Goal: Information Seeking & Learning: Learn about a topic

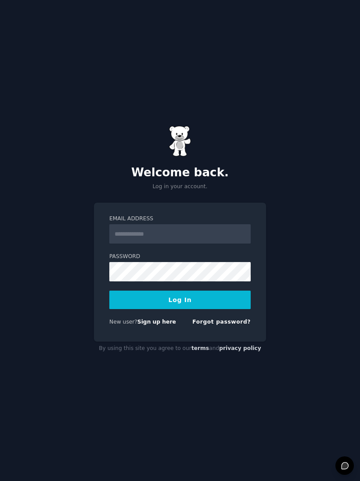
click at [195, 240] on input "Email Address" at bounding box center [179, 233] width 141 height 19
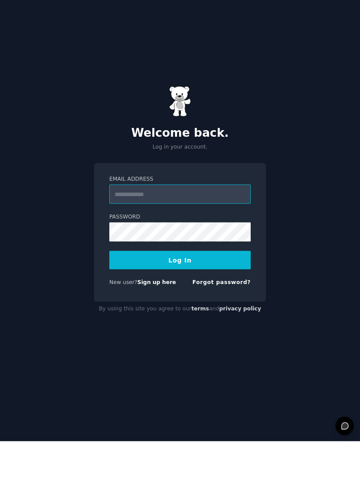
scroll to position [13, 0]
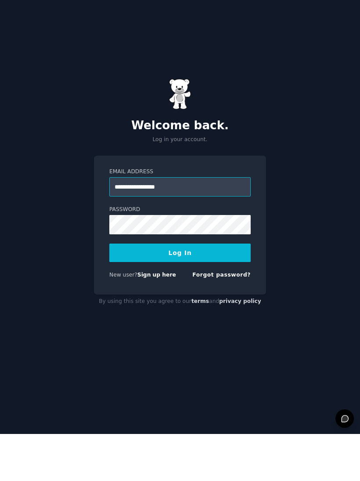
type input "**********"
click at [199, 290] on button "Log In" at bounding box center [179, 299] width 141 height 18
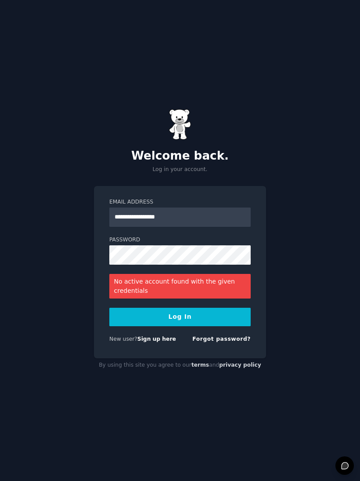
click at [211, 312] on button "Log In" at bounding box center [179, 316] width 141 height 18
click at [228, 336] on link "Forgot password?" at bounding box center [221, 339] width 58 height 6
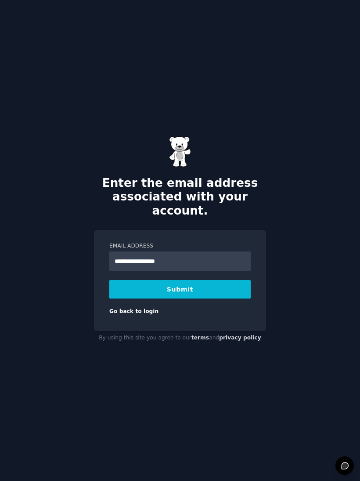
type input "**********"
click at [202, 280] on button "Submit" at bounding box center [179, 289] width 141 height 18
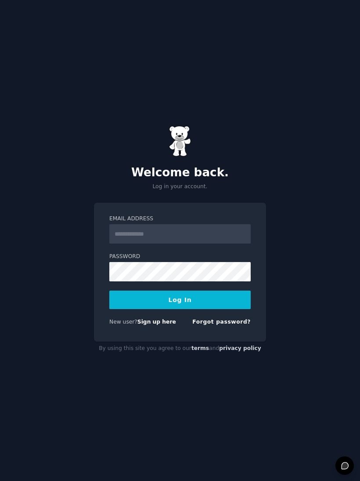
click at [212, 238] on input "Email Address" at bounding box center [179, 233] width 141 height 19
type input "**********"
click at [221, 307] on button "Log In" at bounding box center [179, 299] width 141 height 18
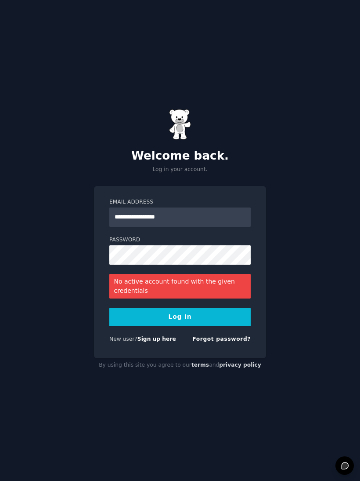
click at [209, 326] on button "Log In" at bounding box center [179, 316] width 141 height 18
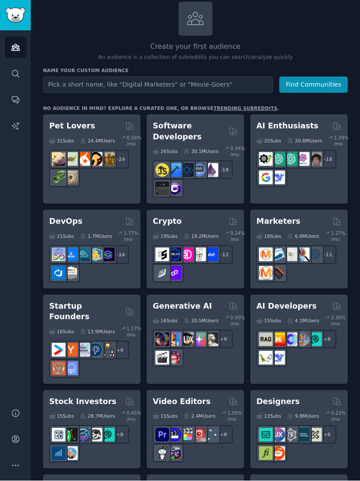
scroll to position [121, 0]
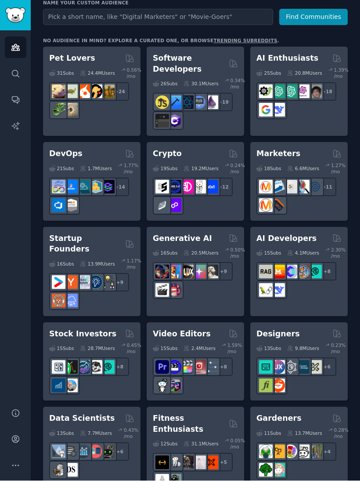
click at [59, 342] on div "15 Sub s" at bounding box center [61, 348] width 25 height 12
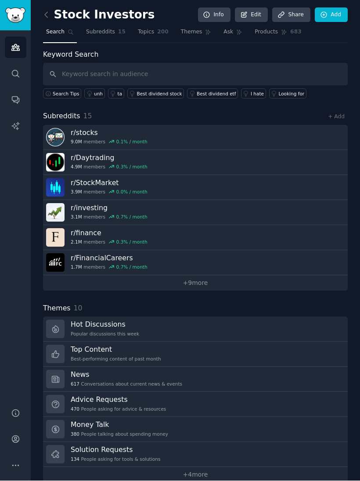
click at [65, 326] on link "Hot Discussions Popular discussions this week" at bounding box center [195, 329] width 305 height 25
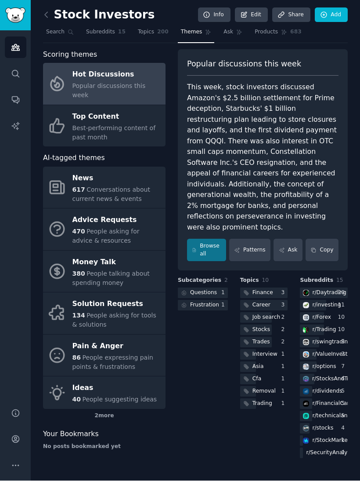
click at [60, 304] on icon at bounding box center [57, 313] width 18 height 18
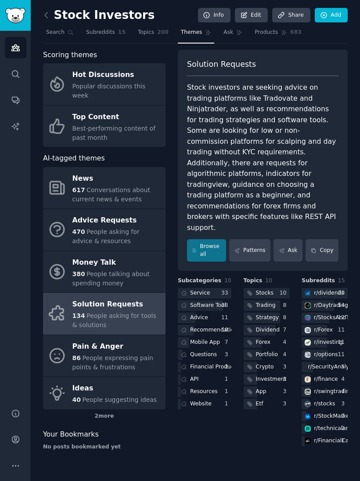
click at [46, 13] on icon at bounding box center [46, 15] width 9 height 9
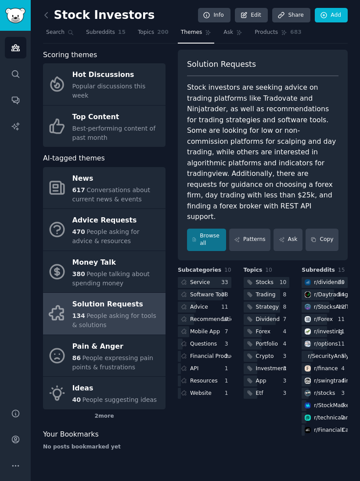
click at [41, 16] on div "Stock Investors Info Edit Share Add Search Subreddits 15 Topics 200 Themes Ask …" at bounding box center [195, 240] width 329 height 481
click at [15, 46] on icon "Sidebar" at bounding box center [15, 47] width 9 height 9
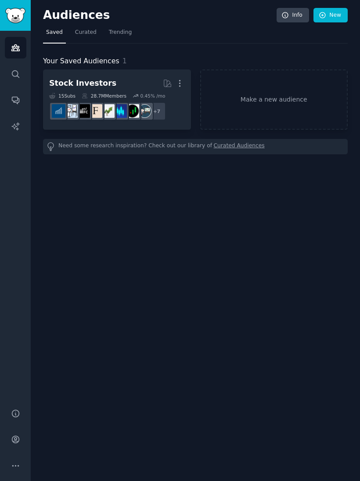
click at [225, 148] on link "Curated Audiences" at bounding box center [239, 146] width 51 height 9
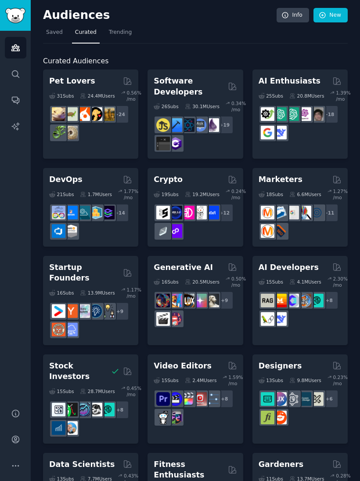
click at [115, 35] on span "Trending" at bounding box center [120, 33] width 23 height 8
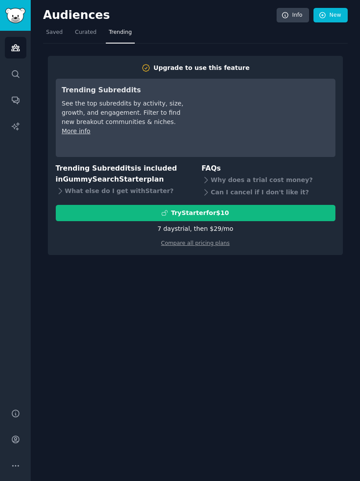
click at [207, 178] on icon at bounding box center [206, 179] width 9 height 9
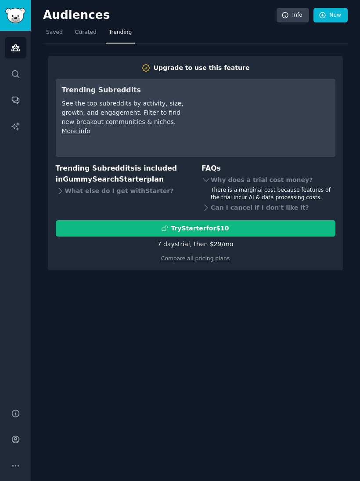
click at [290, 22] on link "Info" at bounding box center [293, 15] width 33 height 15
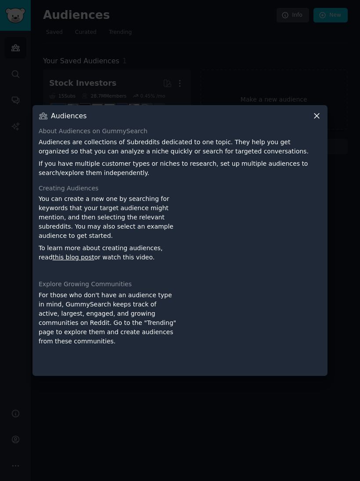
click at [88, 67] on div at bounding box center [180, 240] width 360 height 481
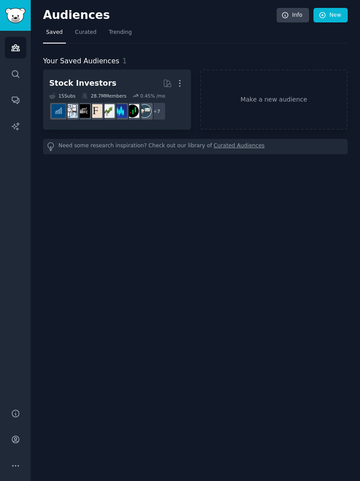
click at [80, 34] on span "Curated" at bounding box center [86, 33] width 22 height 8
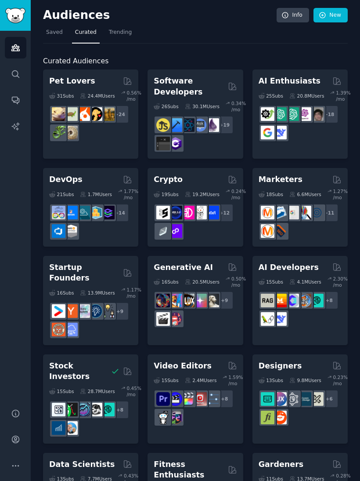
click at [120, 36] on link "Trending" at bounding box center [120, 34] width 29 height 18
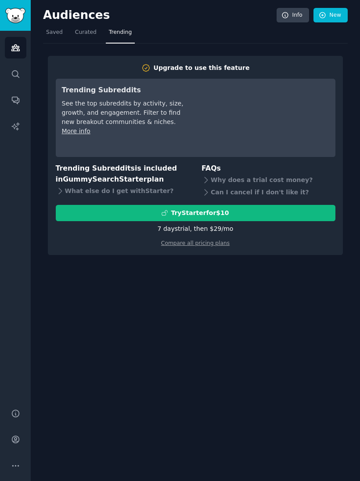
click at [215, 183] on div "Why does a trial cost money?" at bounding box center [269, 180] width 134 height 12
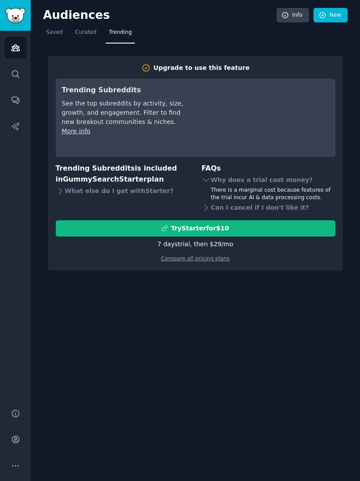
click at [203, 180] on icon at bounding box center [206, 179] width 9 height 9
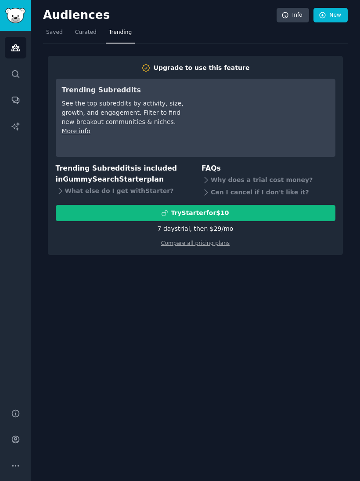
click at [82, 34] on span "Curated" at bounding box center [86, 33] width 22 height 8
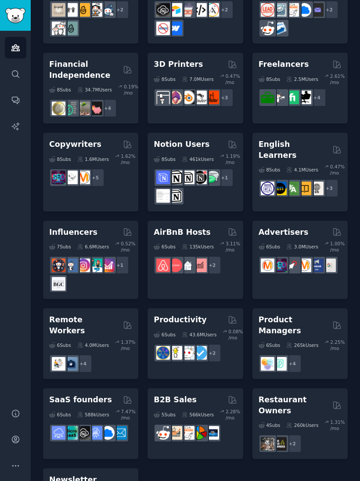
scroll to position [760, 0]
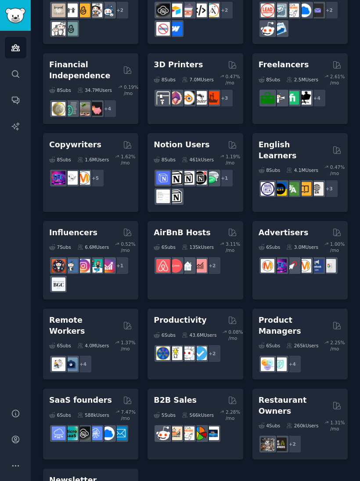
click at [285, 394] on h2 "Restaurant Owners" at bounding box center [294, 405] width 71 height 22
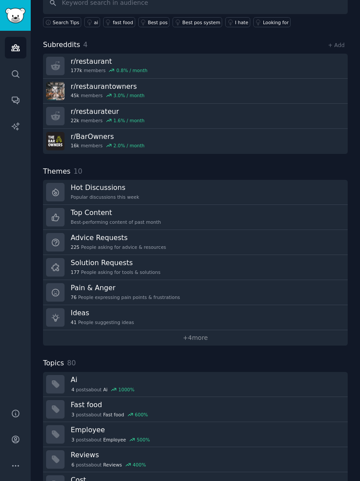
scroll to position [72, 0]
click at [77, 271] on span "177" at bounding box center [75, 271] width 9 height 6
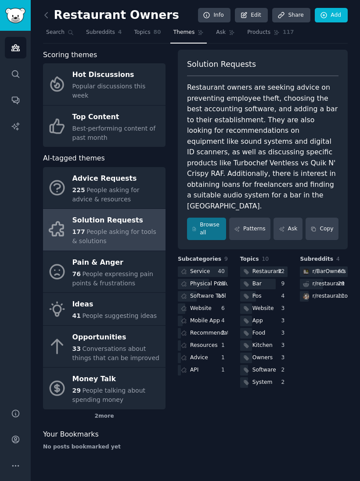
click at [304, 110] on div "Restaurant owners are seeking advice on preventing employee theft, choosing the…" at bounding box center [263, 146] width 152 height 129
click at [304, 103] on div "Restaurant owners are seeking advice on preventing employee theft, choosing the…" at bounding box center [263, 146] width 152 height 129
click at [43, 13] on icon at bounding box center [46, 15] width 9 height 9
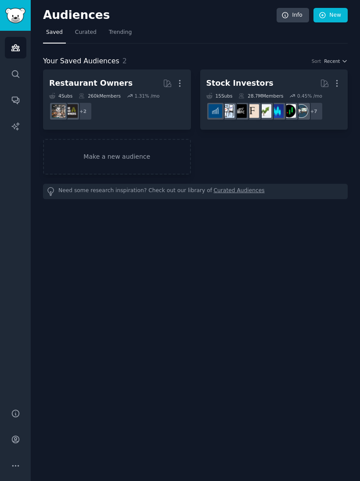
click at [84, 29] on span "Curated" at bounding box center [86, 33] width 22 height 8
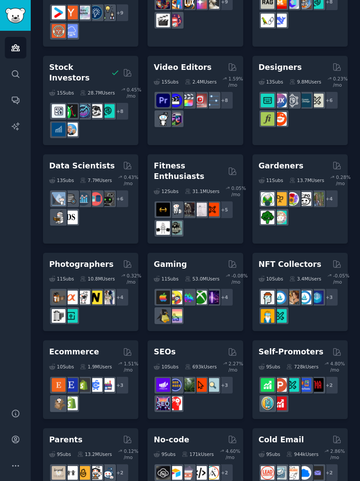
scroll to position [304, 0]
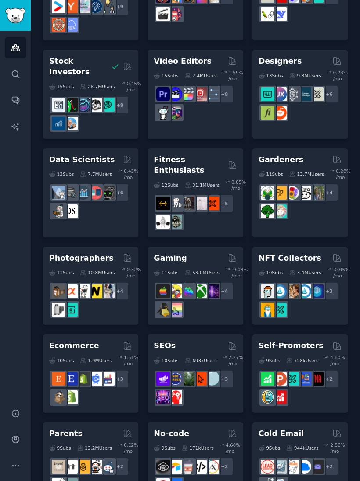
click at [174, 154] on h2 "Fitness Enthusiasts" at bounding box center [189, 165] width 71 height 22
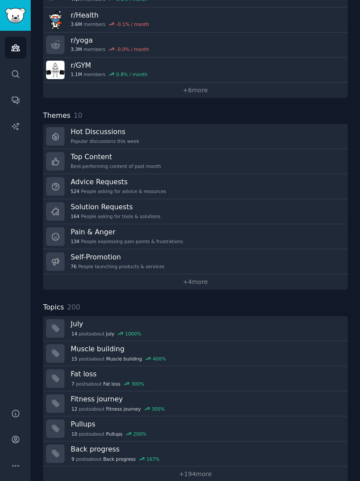
scroll to position [192, 0]
click at [76, 329] on div "14 post s about July 1000 %" at bounding box center [206, 333] width 271 height 9
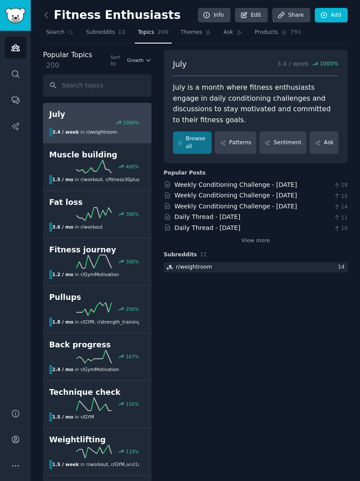
click at [49, 9] on link at bounding box center [48, 15] width 11 height 14
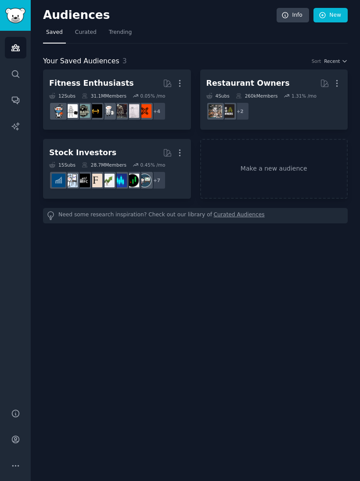
click at [88, 33] on span "Curated" at bounding box center [86, 33] width 22 height 8
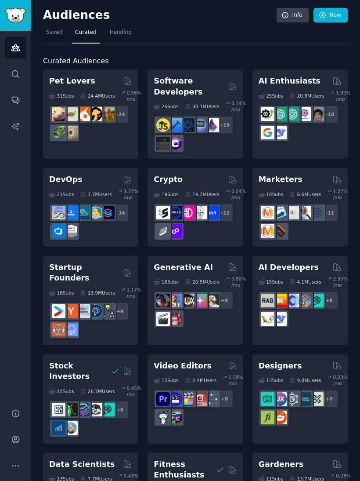
click at [83, 87] on div "31 Sub s 24.4M Users 0.56 % /mo + 24" at bounding box center [90, 114] width 83 height 55
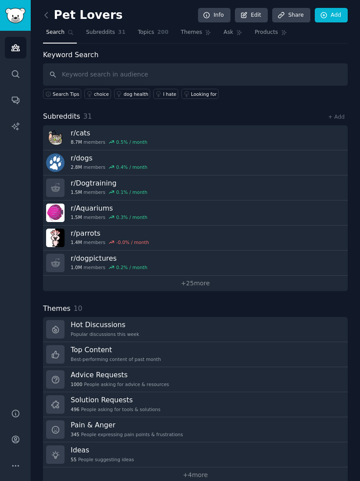
click at [82, 331] on div "Popular discussions this week" at bounding box center [105, 334] width 69 height 6
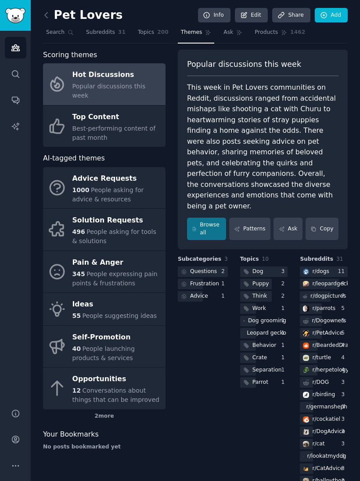
click at [67, 214] on link "Solution Requests 496 People asking for tools & solutions" at bounding box center [104, 230] width 123 height 42
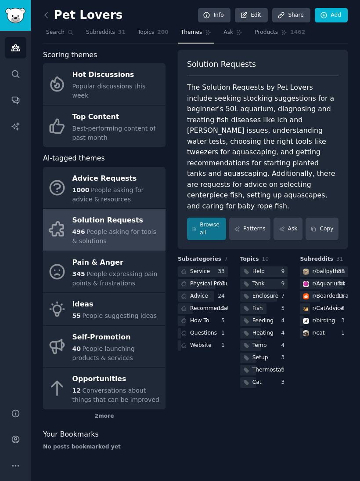
click at [207, 217] on link "Browse all" at bounding box center [206, 228] width 39 height 22
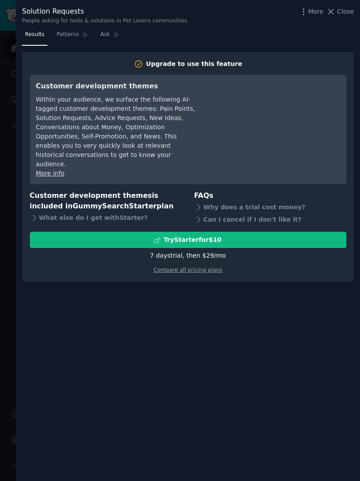
click at [14, 216] on div at bounding box center [180, 240] width 360 height 481
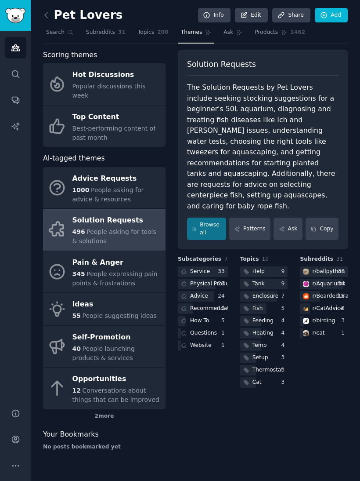
click at [272, 37] on link "Products 1462" at bounding box center [280, 34] width 57 height 18
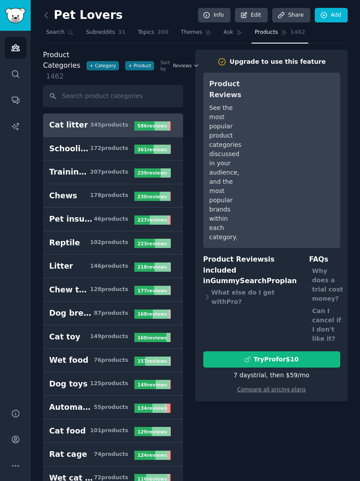
click at [48, 14] on icon at bounding box center [46, 15] width 9 height 9
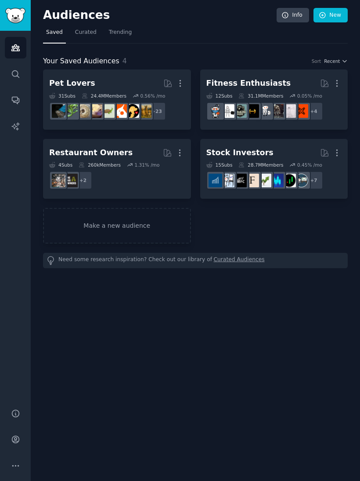
click at [87, 33] on span "Curated" at bounding box center [86, 33] width 22 height 8
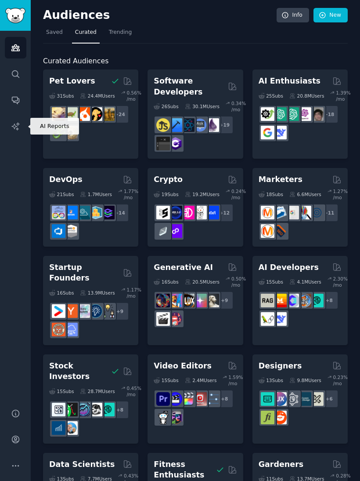
click at [22, 123] on link "AI Reports" at bounding box center [16, 127] width 22 height 22
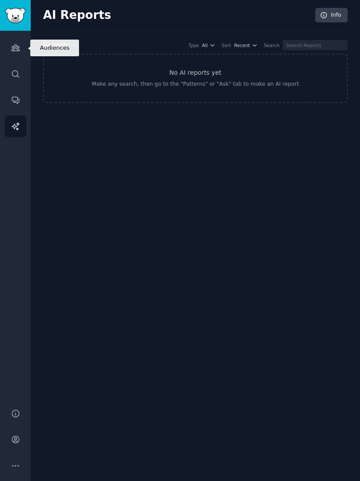
click at [20, 51] on icon "Sidebar" at bounding box center [15, 47] width 9 height 9
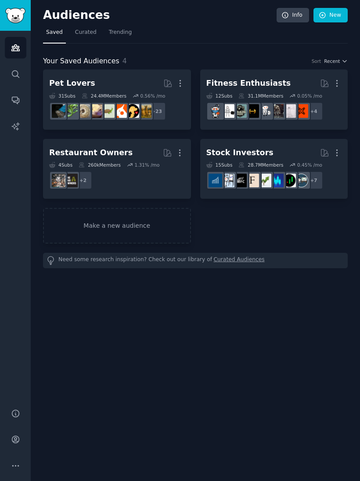
click at [87, 33] on span "Curated" at bounding box center [86, 33] width 22 height 8
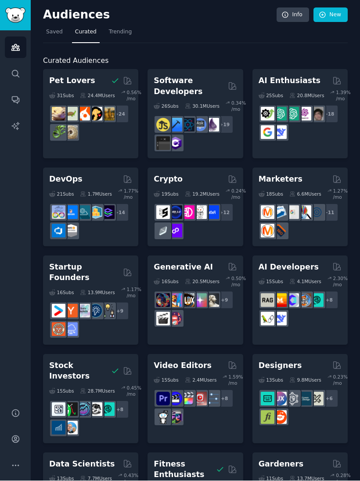
scroll to position [13, 0]
